Goal: Navigation & Orientation: Understand site structure

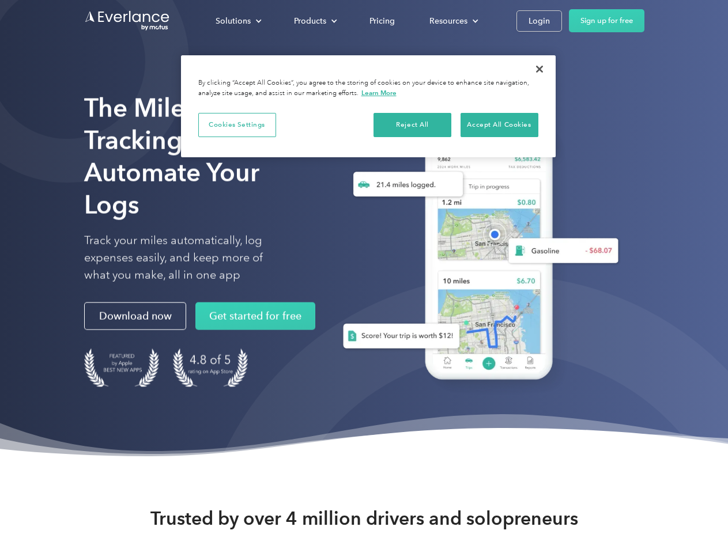
click at [238, 21] on div "Solutions" at bounding box center [232, 21] width 35 height 14
click at [314, 21] on div "Products" at bounding box center [310, 21] width 32 height 14
click at [452, 21] on div "Resources" at bounding box center [448, 21] width 38 height 14
click at [237, 124] on button "Cookies Settings" at bounding box center [237, 125] width 78 height 24
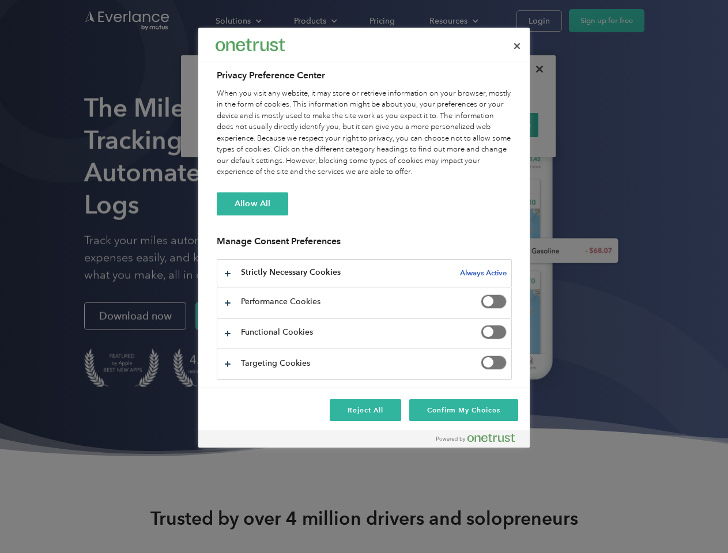
click at [412, 124] on div "When you visit any website, it may store or retrieve information on your browse…" at bounding box center [364, 133] width 295 height 90
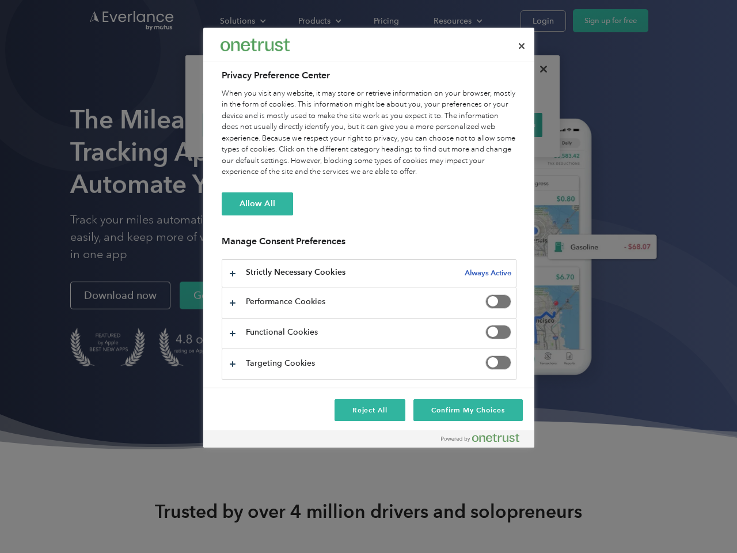
click at [499, 124] on div "When you visit any website, it may store or retrieve information on your browse…" at bounding box center [369, 133] width 295 height 90
click at [539, 69] on div at bounding box center [368, 276] width 737 height 553
